Goal: Task Accomplishment & Management: Complete application form

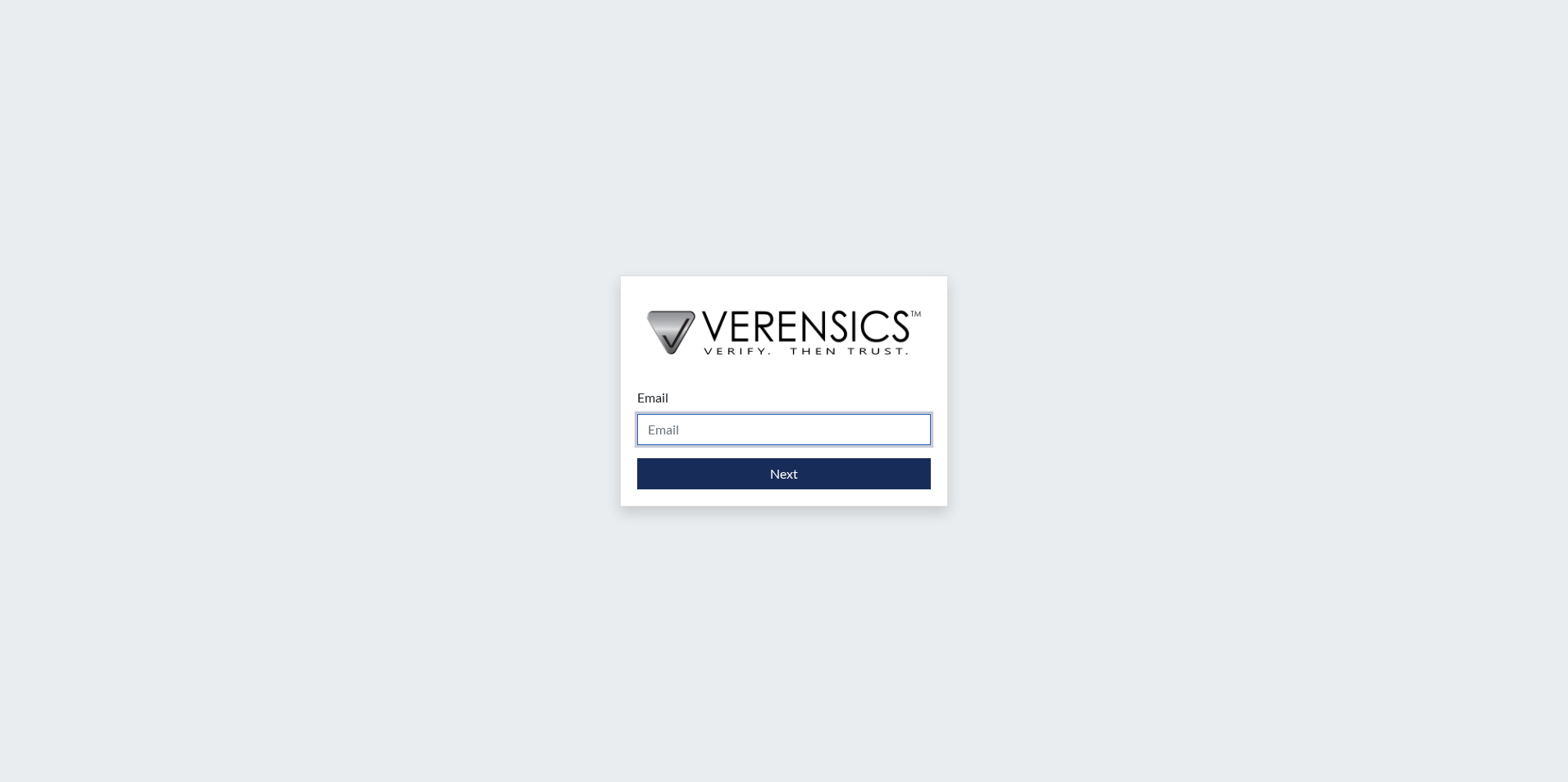
click at [720, 433] on input "Email" at bounding box center [784, 429] width 293 height 31
type input "[EMAIL_ADDRESS][PERSON_NAME][DOMAIN_NAME]"
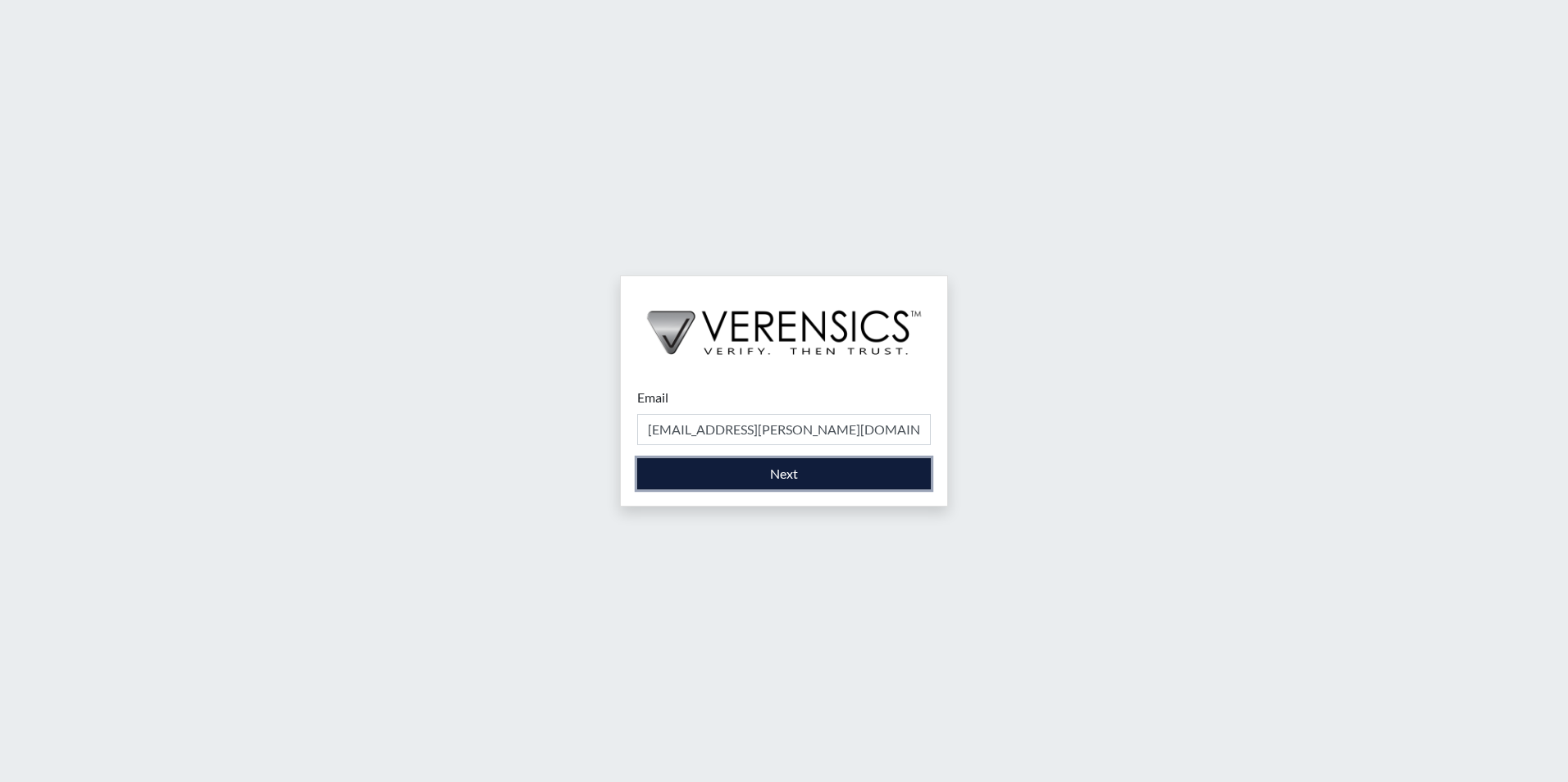
click at [753, 481] on button "Next" at bounding box center [784, 474] width 293 height 31
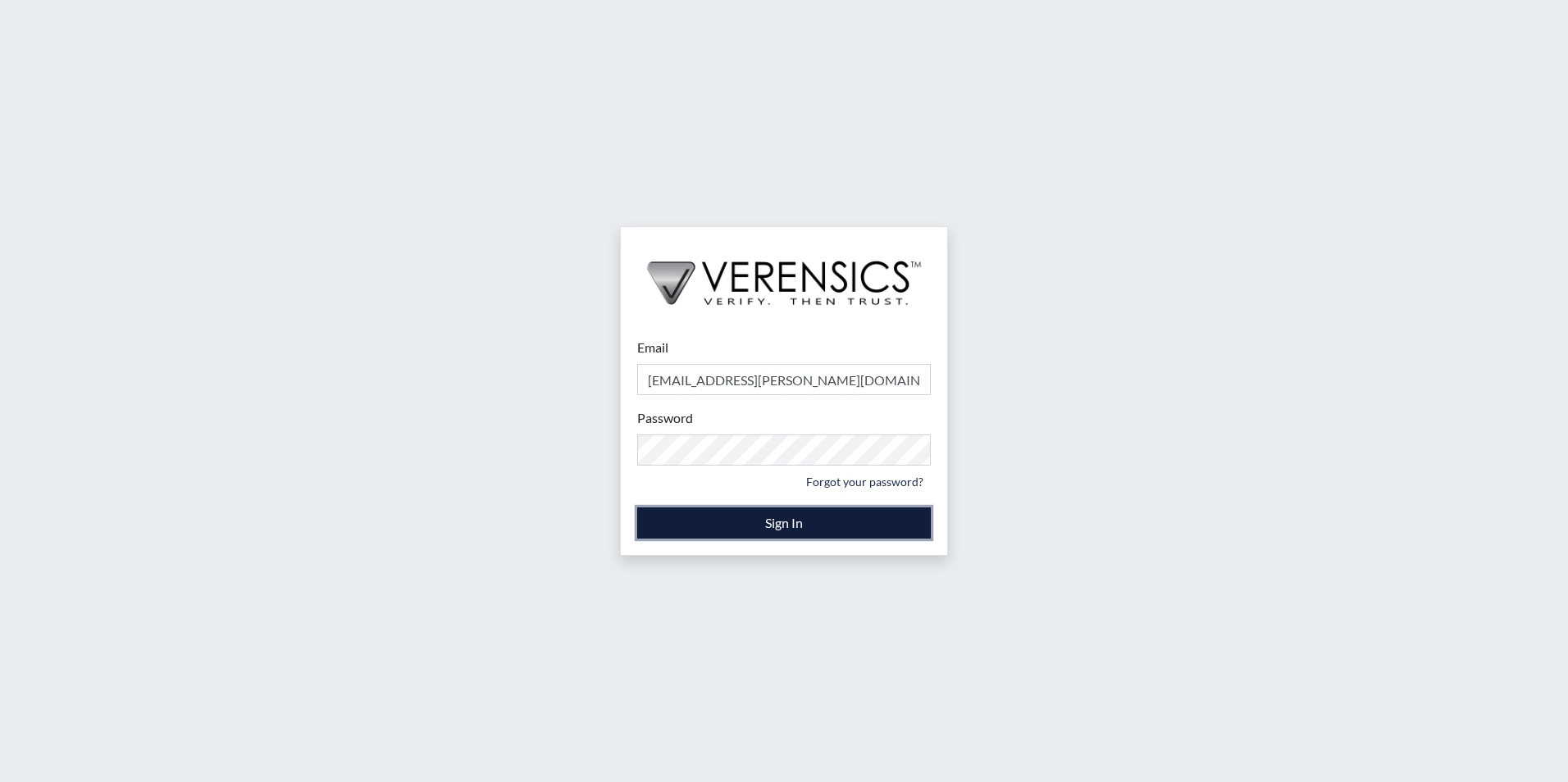
click at [760, 523] on button "Sign In" at bounding box center [784, 523] width 293 height 31
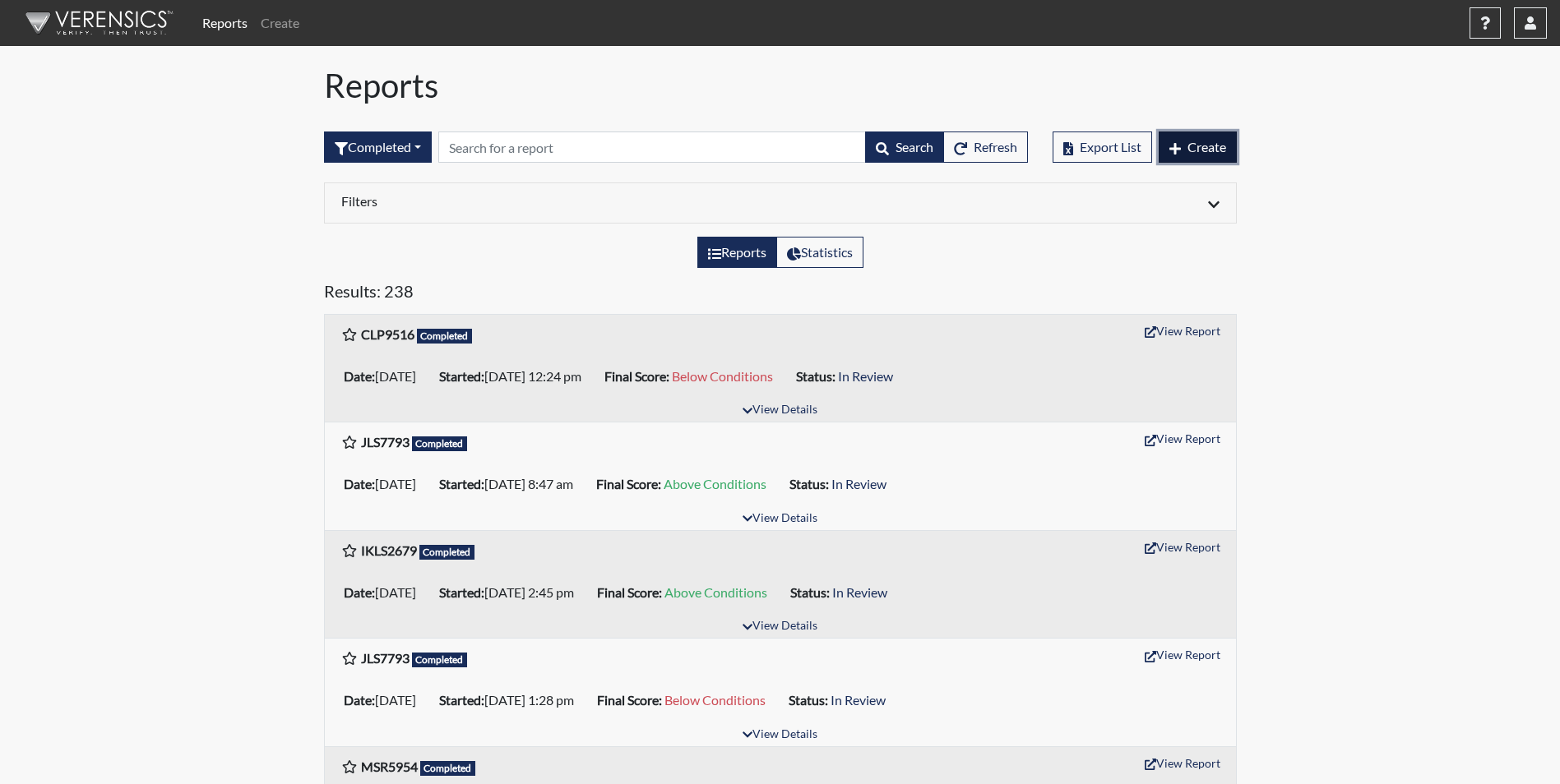
drag, startPoint x: 1184, startPoint y: 148, endPoint x: 1183, endPoint y: 160, distance: 12.0
click at [1185, 152] on button "Create" at bounding box center [1197, 146] width 78 height 31
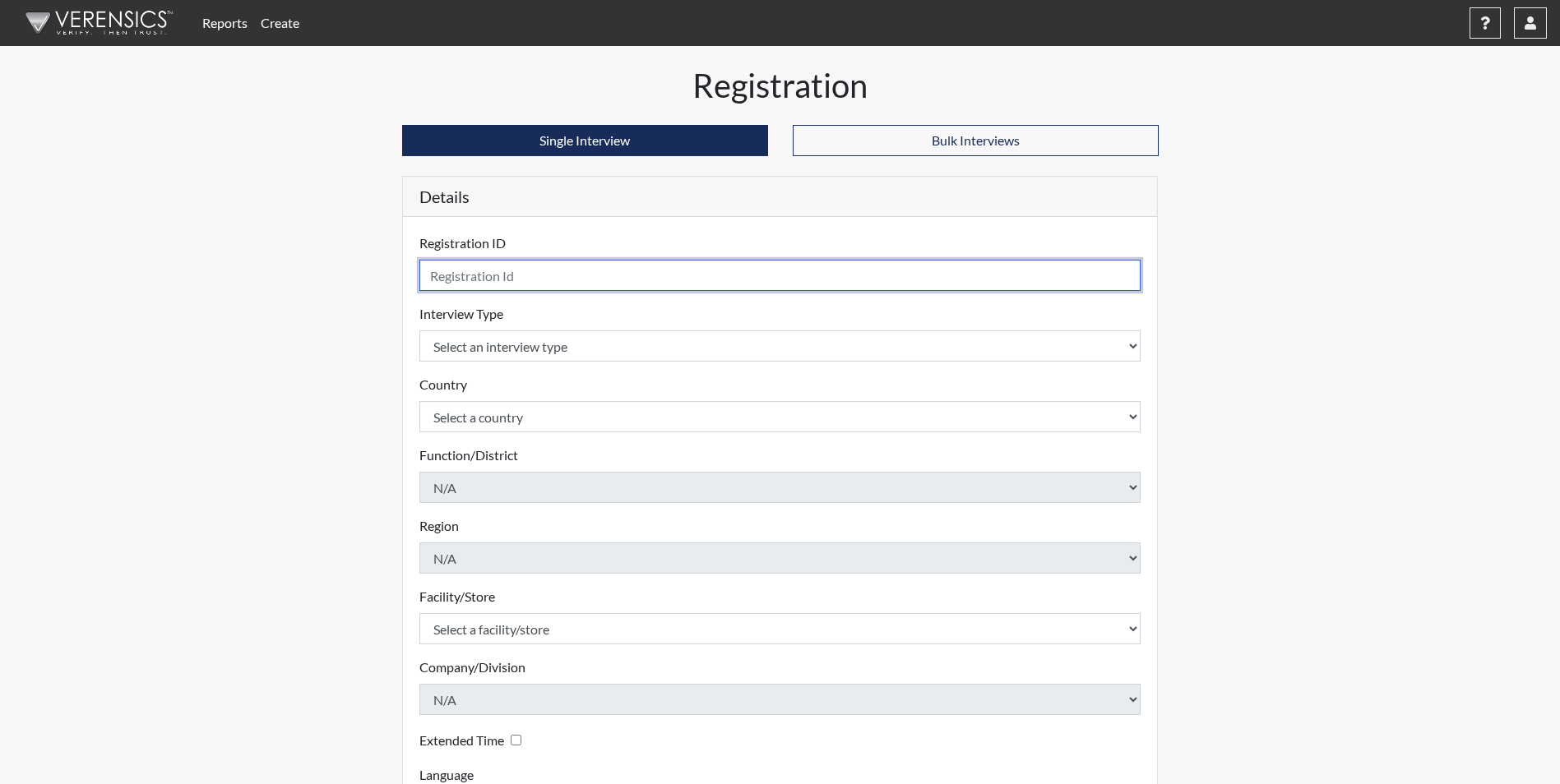
click at [528, 283] on input "text" at bounding box center [781, 275] width 722 height 31
type input "RVH2875"
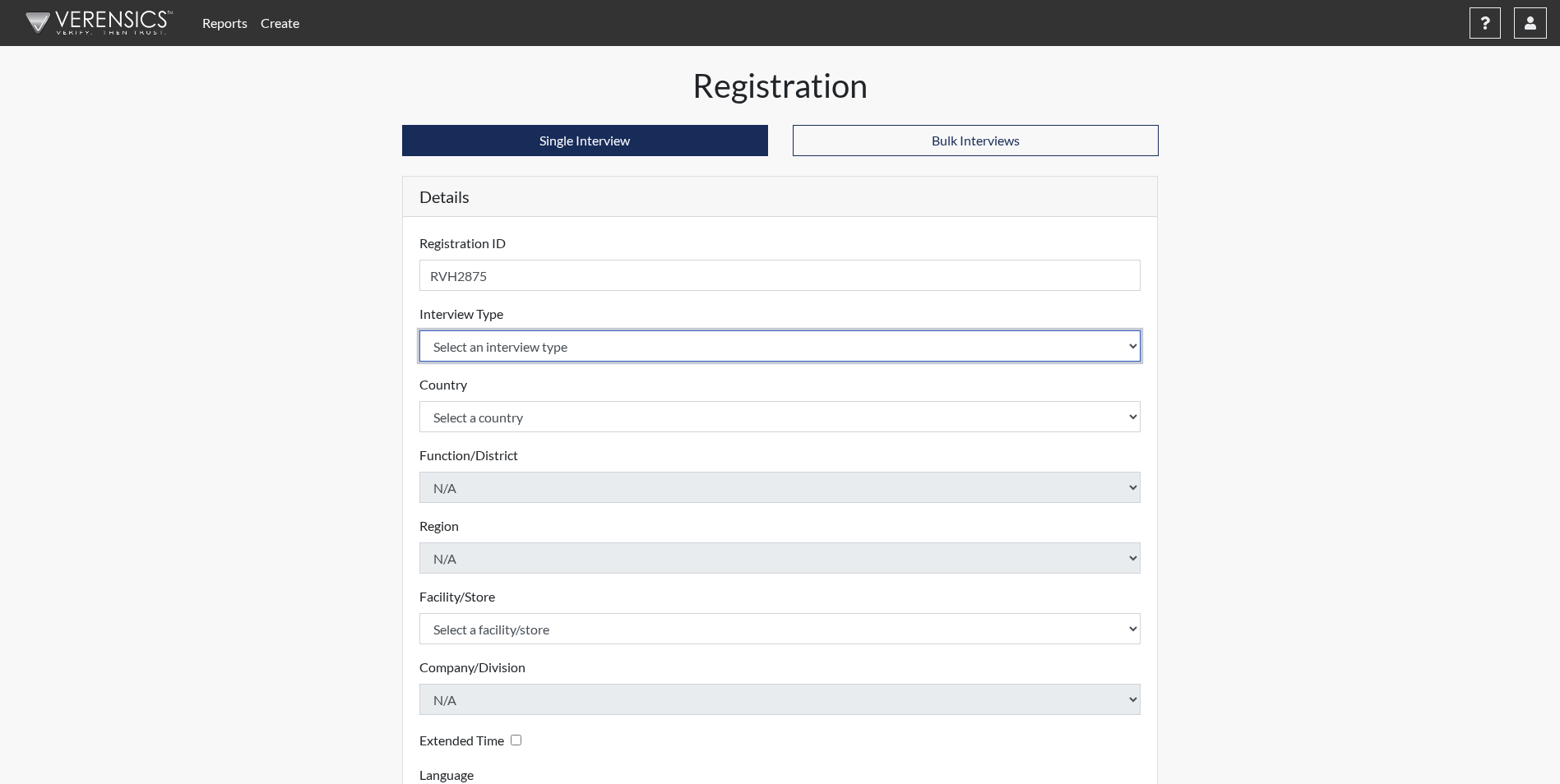
click at [556, 349] on select "Select an interview type Corrections Pre-Employment" at bounding box center [781, 345] width 722 height 31
select select "ff733e93-e1bf-11ea-9c9f-0eff0cf7eb8f"
click at [420, 330] on select "Select an interview type Corrections Pre-Employment" at bounding box center [781, 345] width 722 height 31
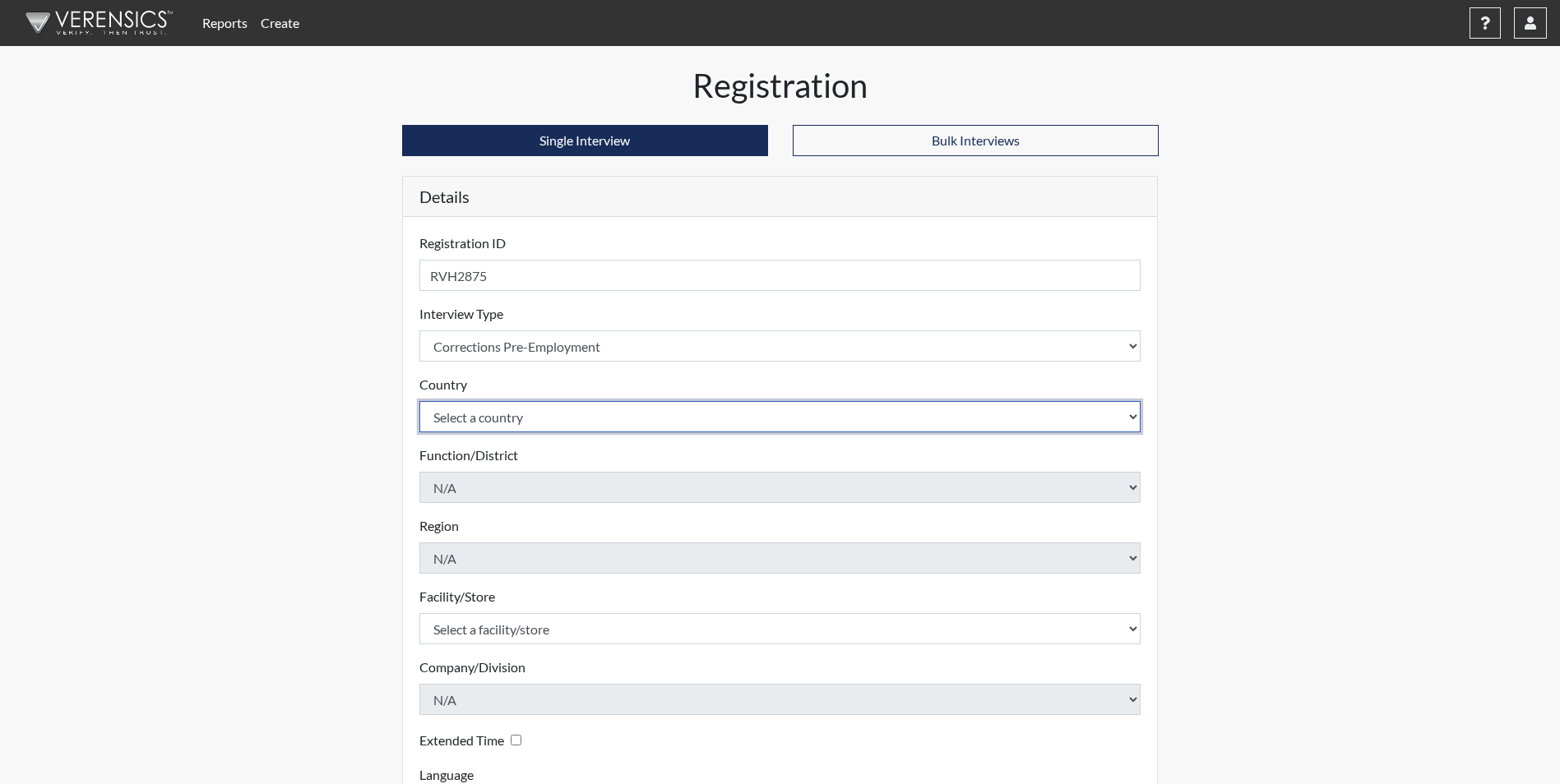
click at [523, 413] on select "Select a country [GEOGRAPHIC_DATA] [GEOGRAPHIC_DATA]" at bounding box center [781, 416] width 722 height 31
select select "united-states-of-[GEOGRAPHIC_DATA]"
click at [420, 401] on select "Select a country [GEOGRAPHIC_DATA] [GEOGRAPHIC_DATA]" at bounding box center [781, 416] width 722 height 31
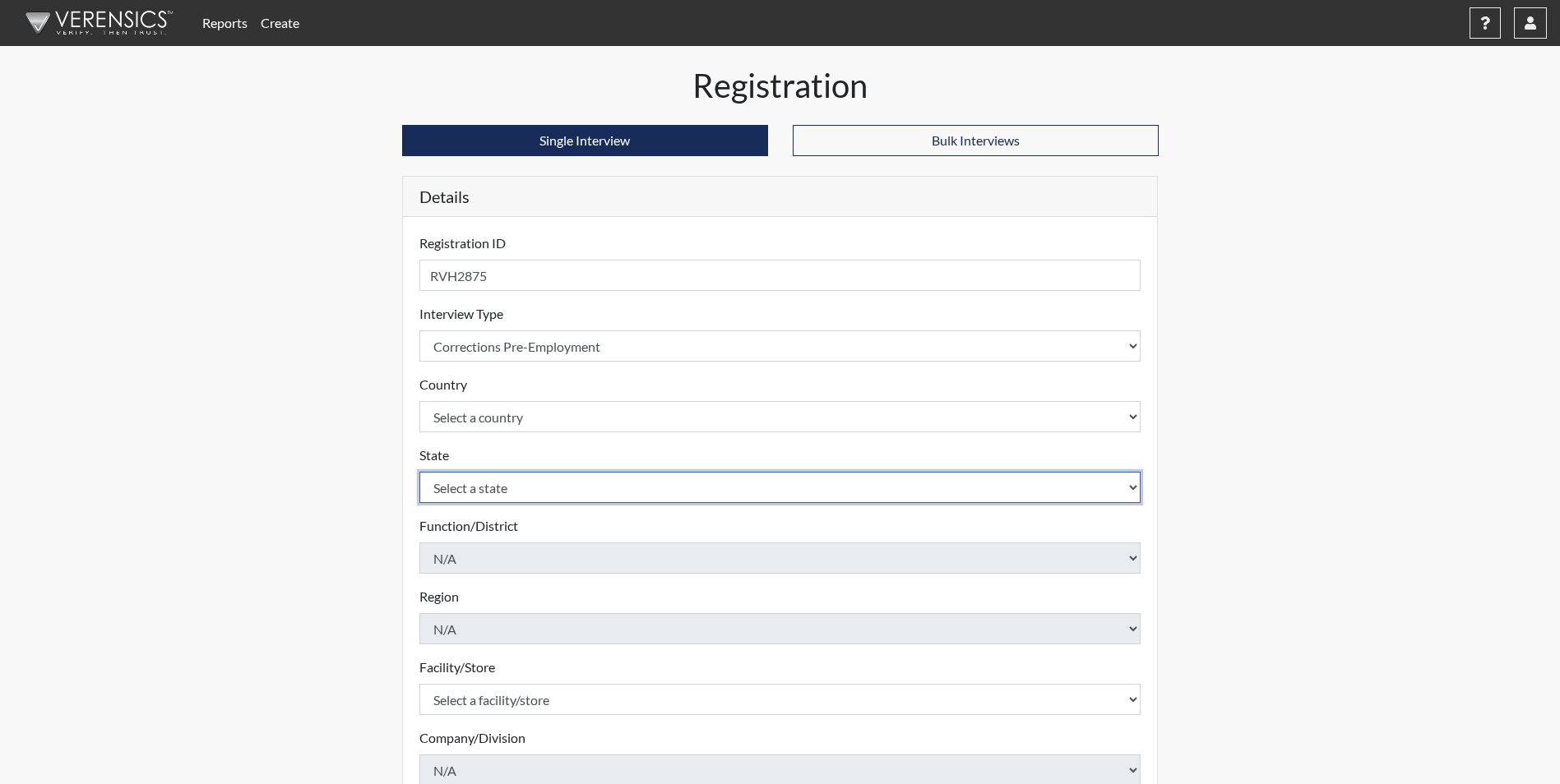
click at [510, 481] on select "Select a state [US_STATE] [US_STATE] [US_STATE] [US_STATE] [US_STATE] [US_STATE…" at bounding box center [781, 487] width 722 height 31
select select "GA"
click at [420, 472] on select "Select a state [US_STATE] [US_STATE] [US_STATE] [US_STATE] [US_STATE] [US_STATE…" at bounding box center [781, 487] width 722 height 31
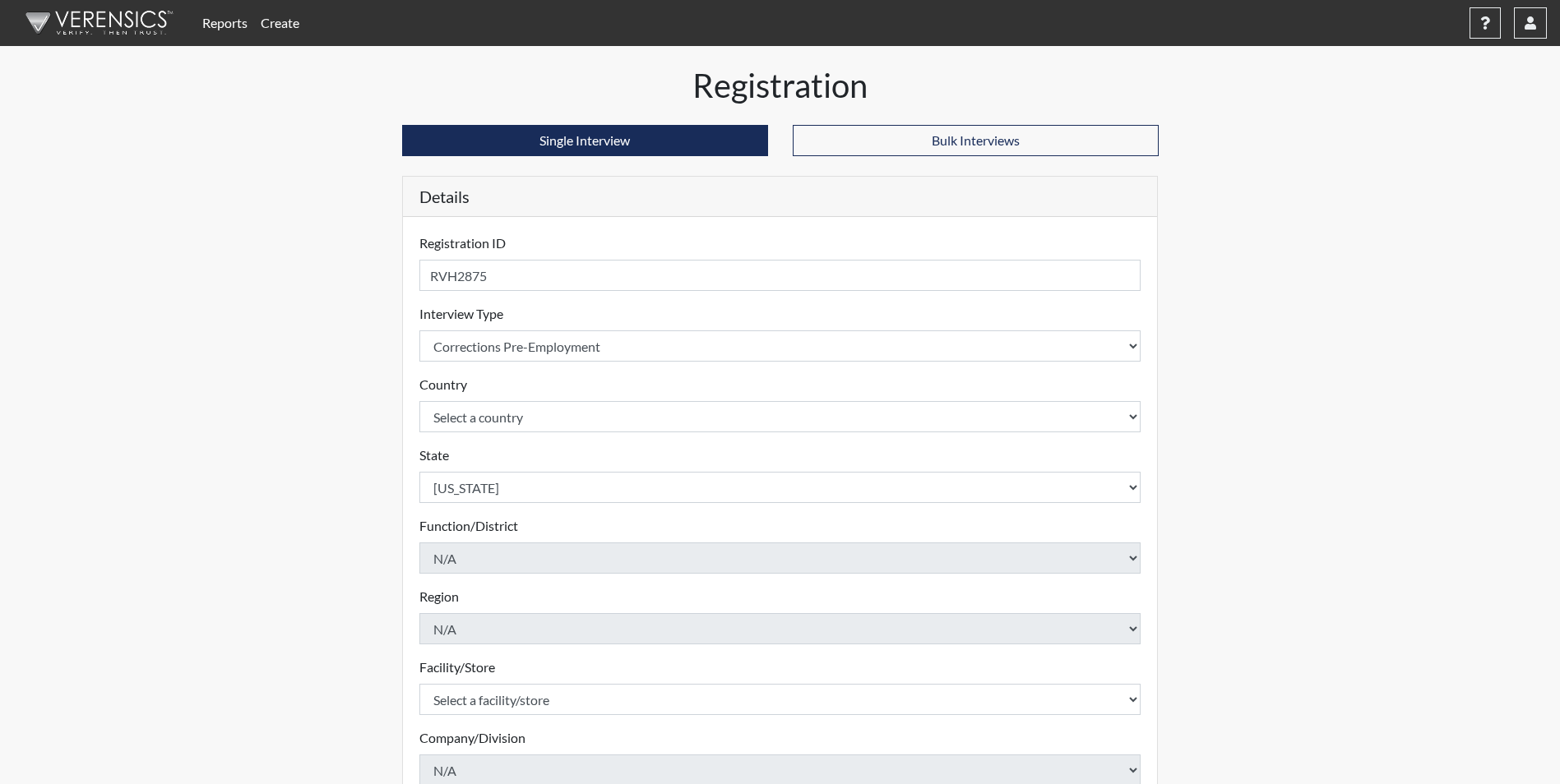
click at [365, 529] on div "Registration Single Interview Bulk Interviews Details Registration ID RVH2875 P…" at bounding box center [780, 531] width 937 height 930
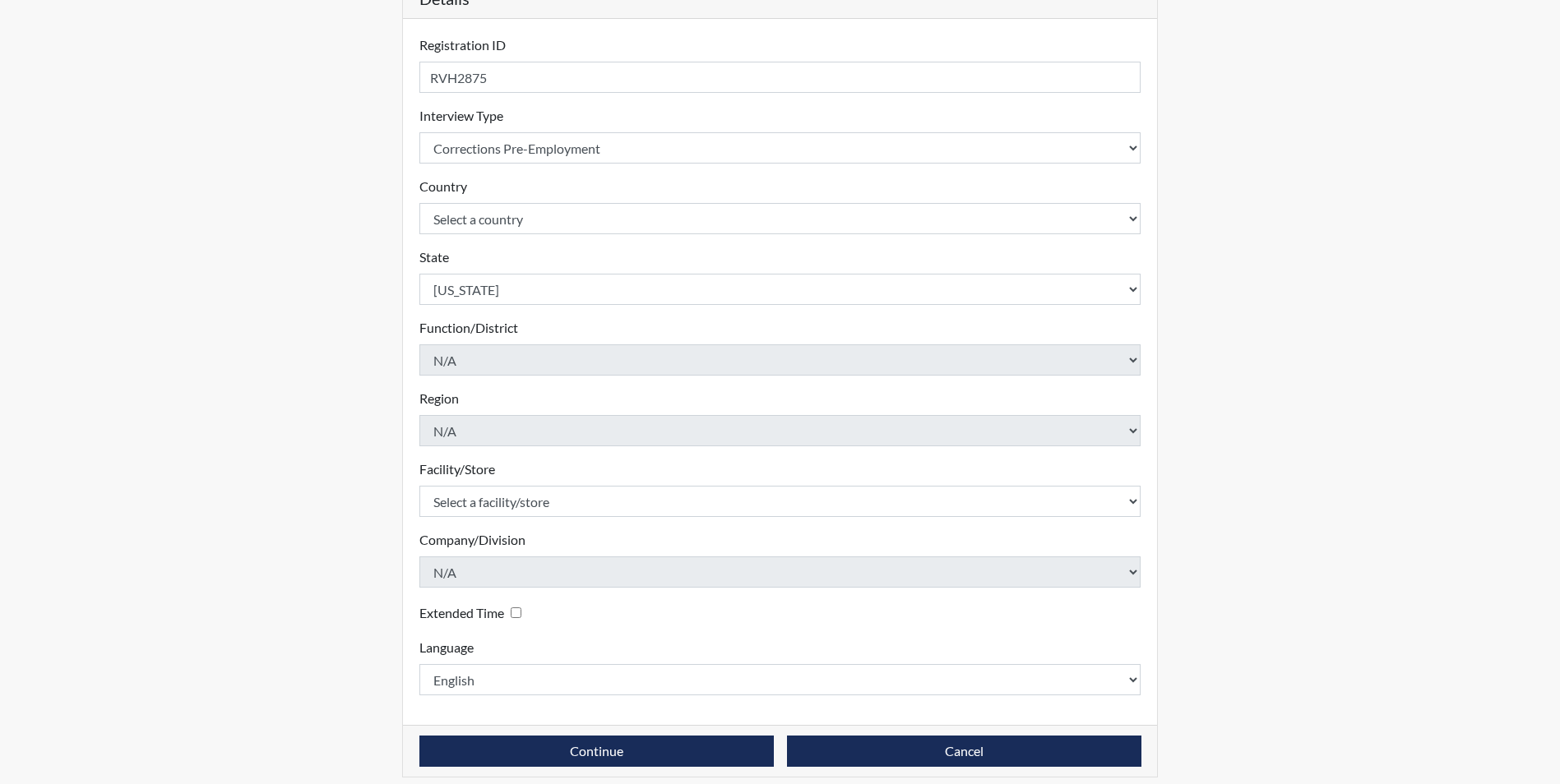
scroll to position [211, 0]
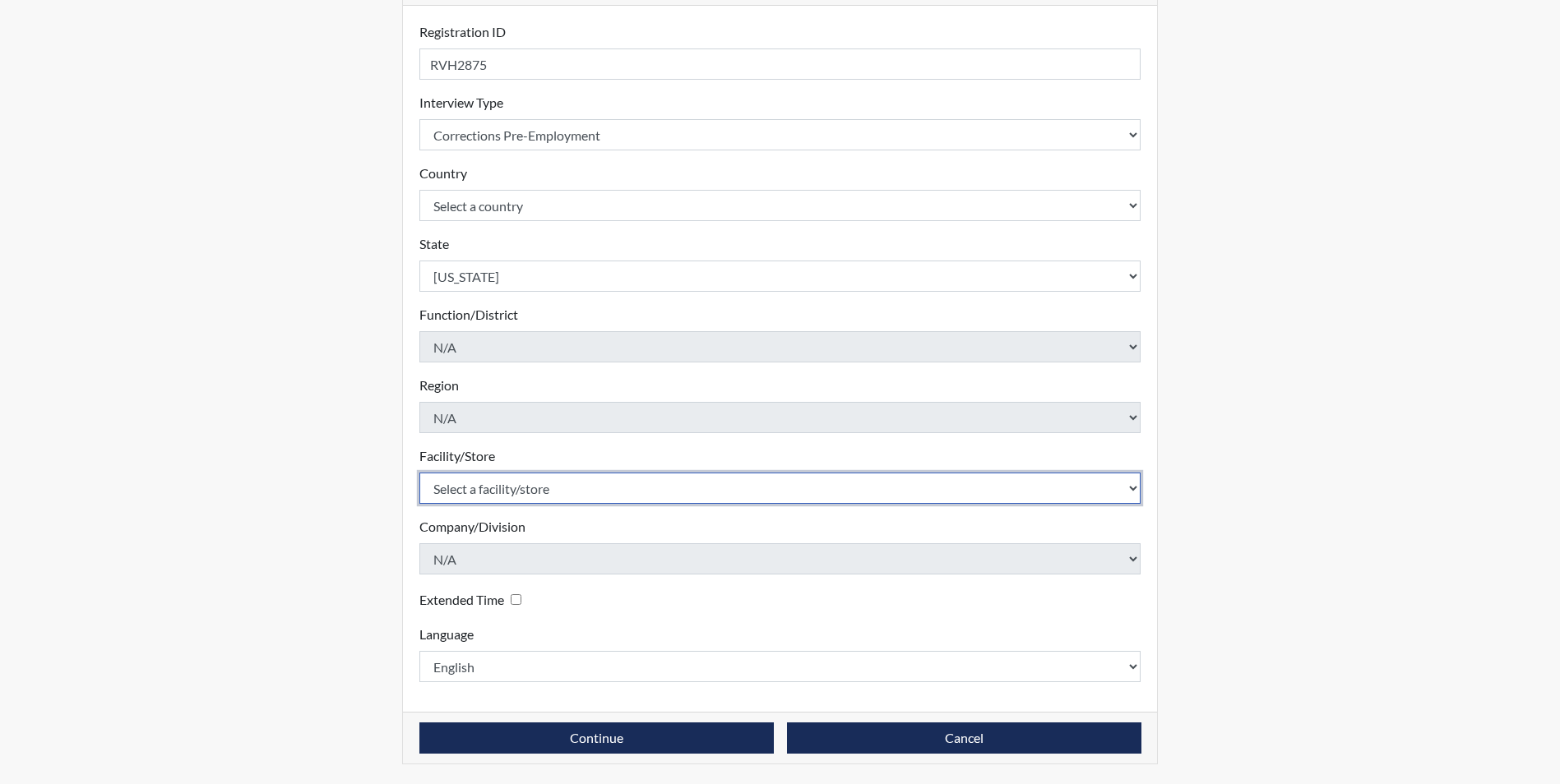
click at [484, 487] on select "Select a facility/store Augusta SMP" at bounding box center [781, 488] width 722 height 31
select select "171ae632-e4c4-4d72-8399-7d980dd64d0f"
click at [420, 473] on select "Select a facility/store Augusta SMP" at bounding box center [781, 488] width 722 height 31
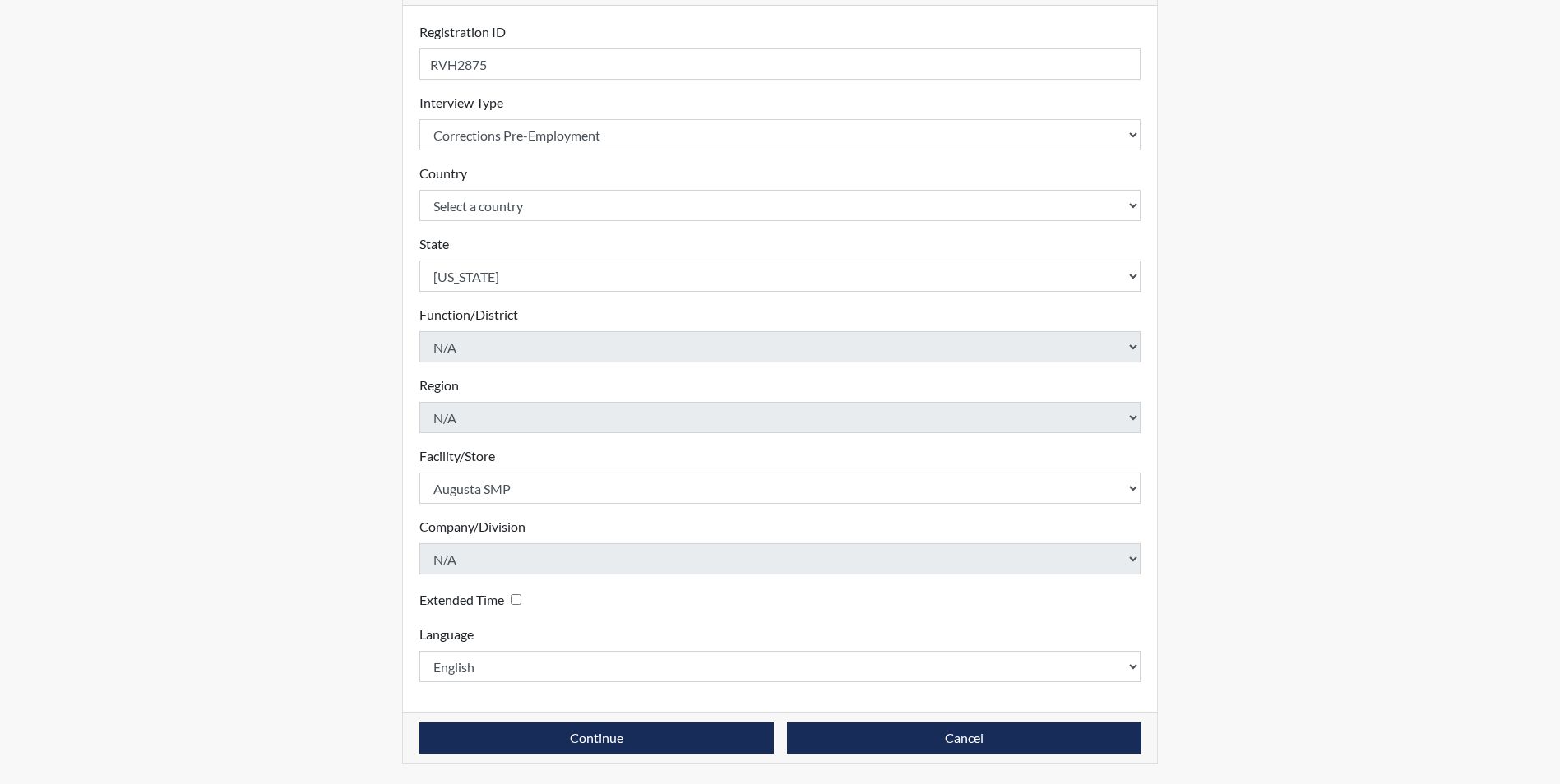
click at [327, 522] on div "Registration Single Interview Bulk Interviews Details Registration ID RVH2875 P…" at bounding box center [780, 319] width 937 height 930
click at [670, 736] on button "Continue" at bounding box center [597, 738] width 354 height 31
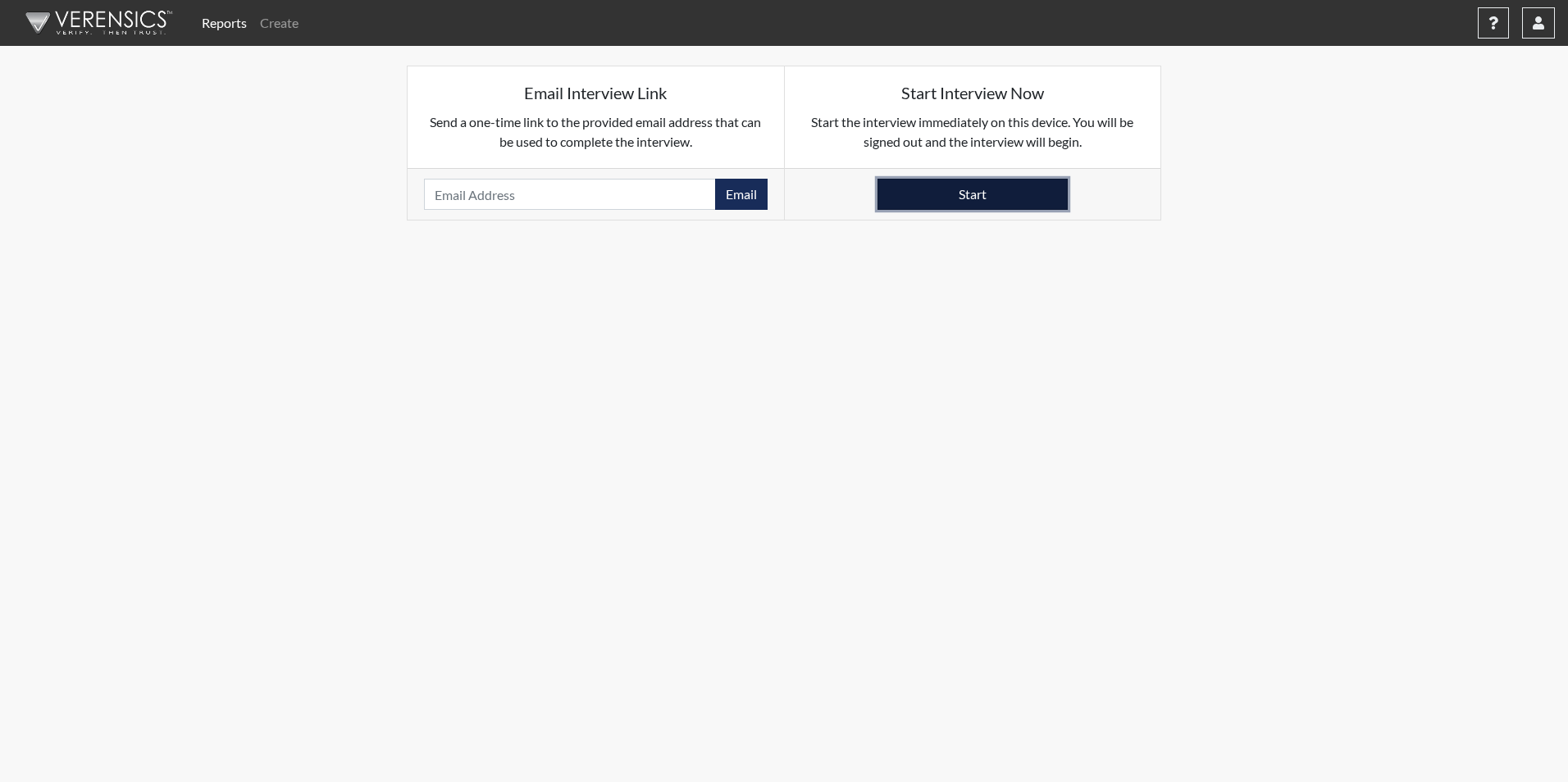
click at [1014, 188] on button "Start" at bounding box center [973, 193] width 190 height 31
